Goal: Navigation & Orientation: Find specific page/section

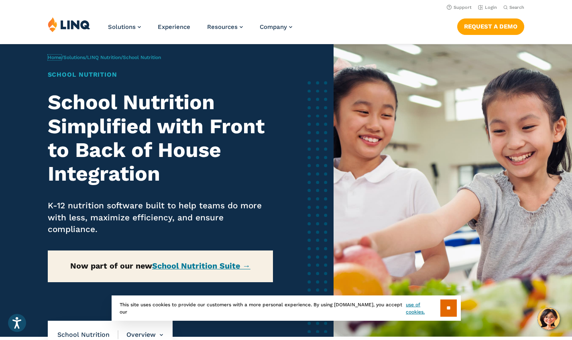
click at [55, 57] on link "Home" at bounding box center [55, 58] width 14 height 6
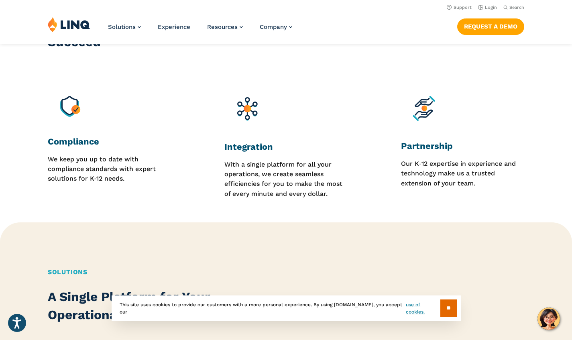
scroll to position [708, 0]
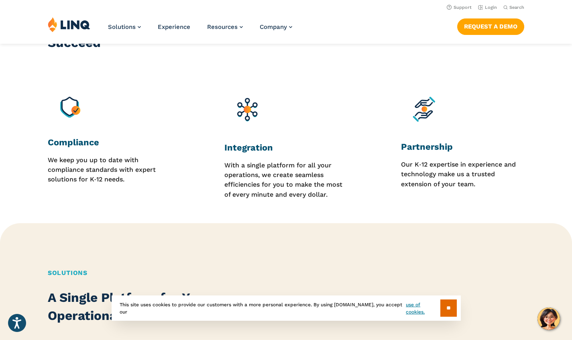
click at [445, 314] on input "**" at bounding box center [449, 308] width 16 height 17
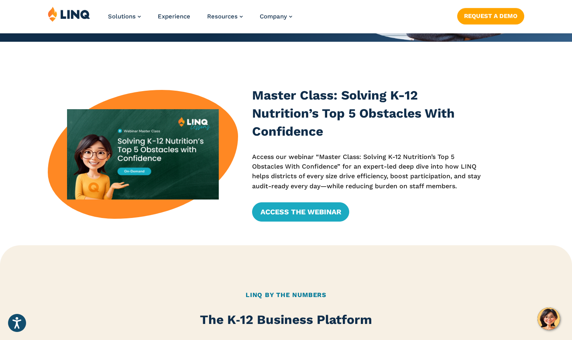
scroll to position [206, 0]
